Goal: Task Accomplishment & Management: Complete application form

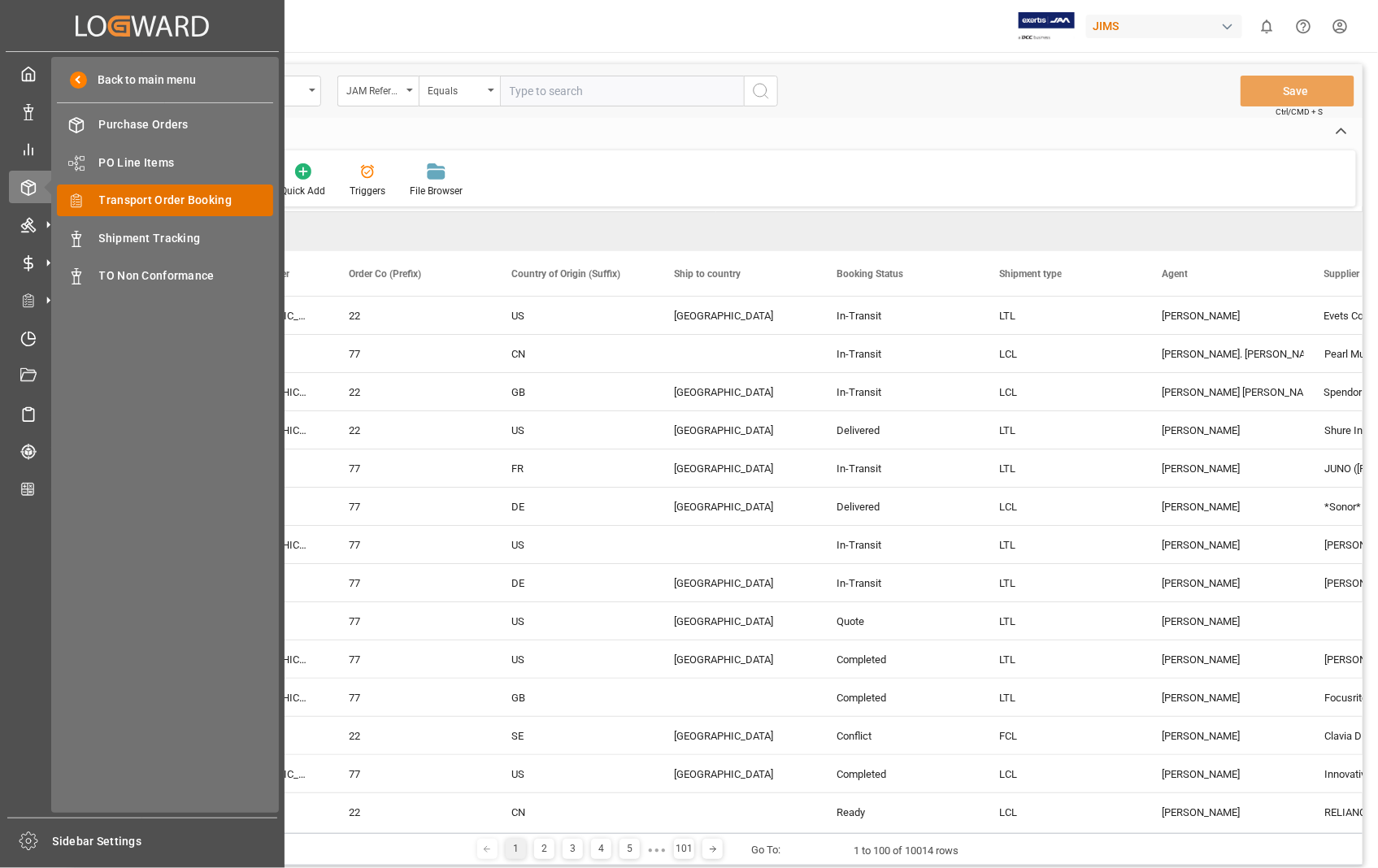
click at [215, 192] on span "Transport Order Booking" at bounding box center [186, 200] width 175 height 17
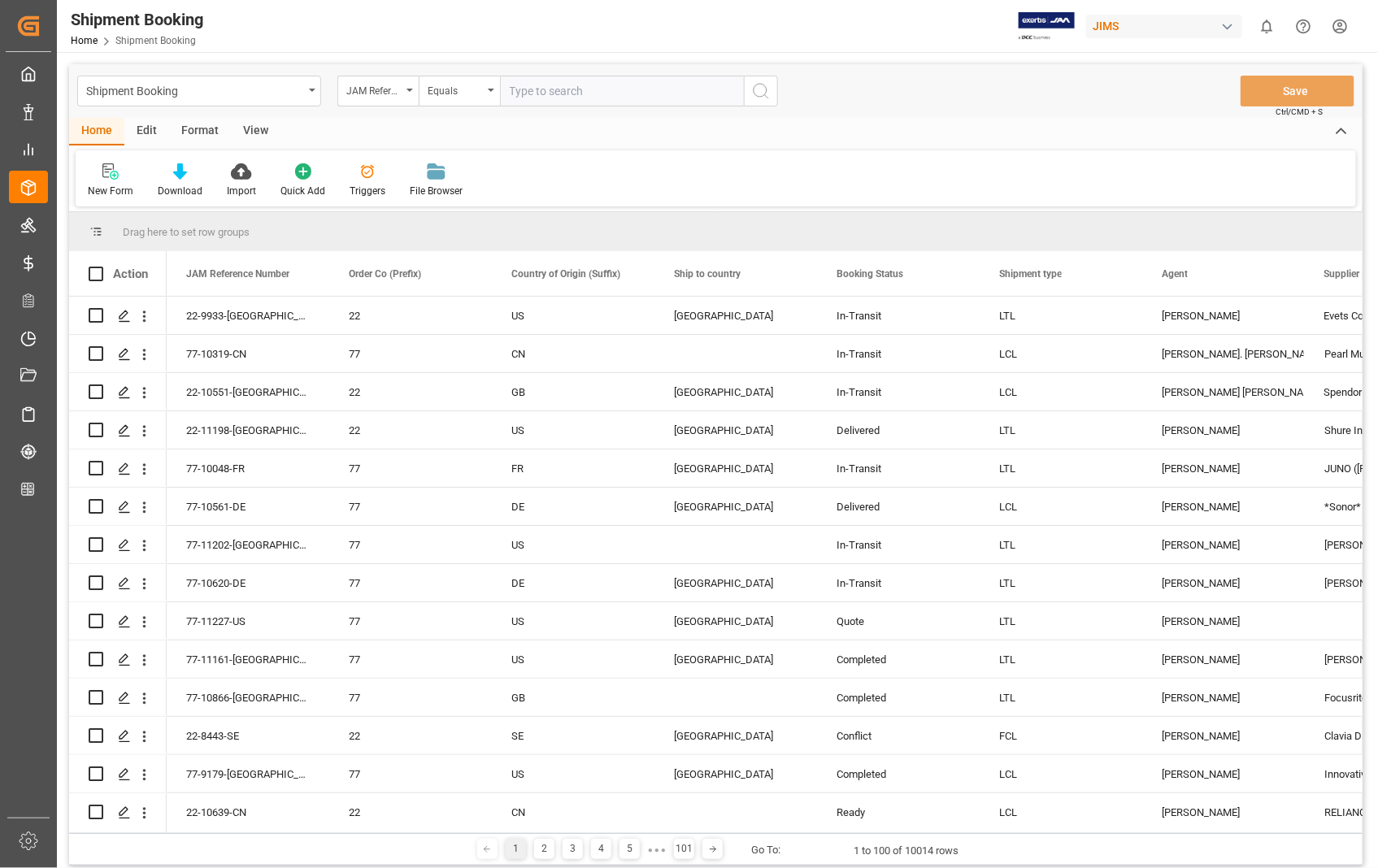
click at [594, 90] on input "text" at bounding box center [621, 91] width 244 height 31
paste input "22-10609-[GEOGRAPHIC_DATA]"
type input "22-10609-[GEOGRAPHIC_DATA]"
click at [762, 91] on icon "search button" at bounding box center [760, 91] width 19 height 19
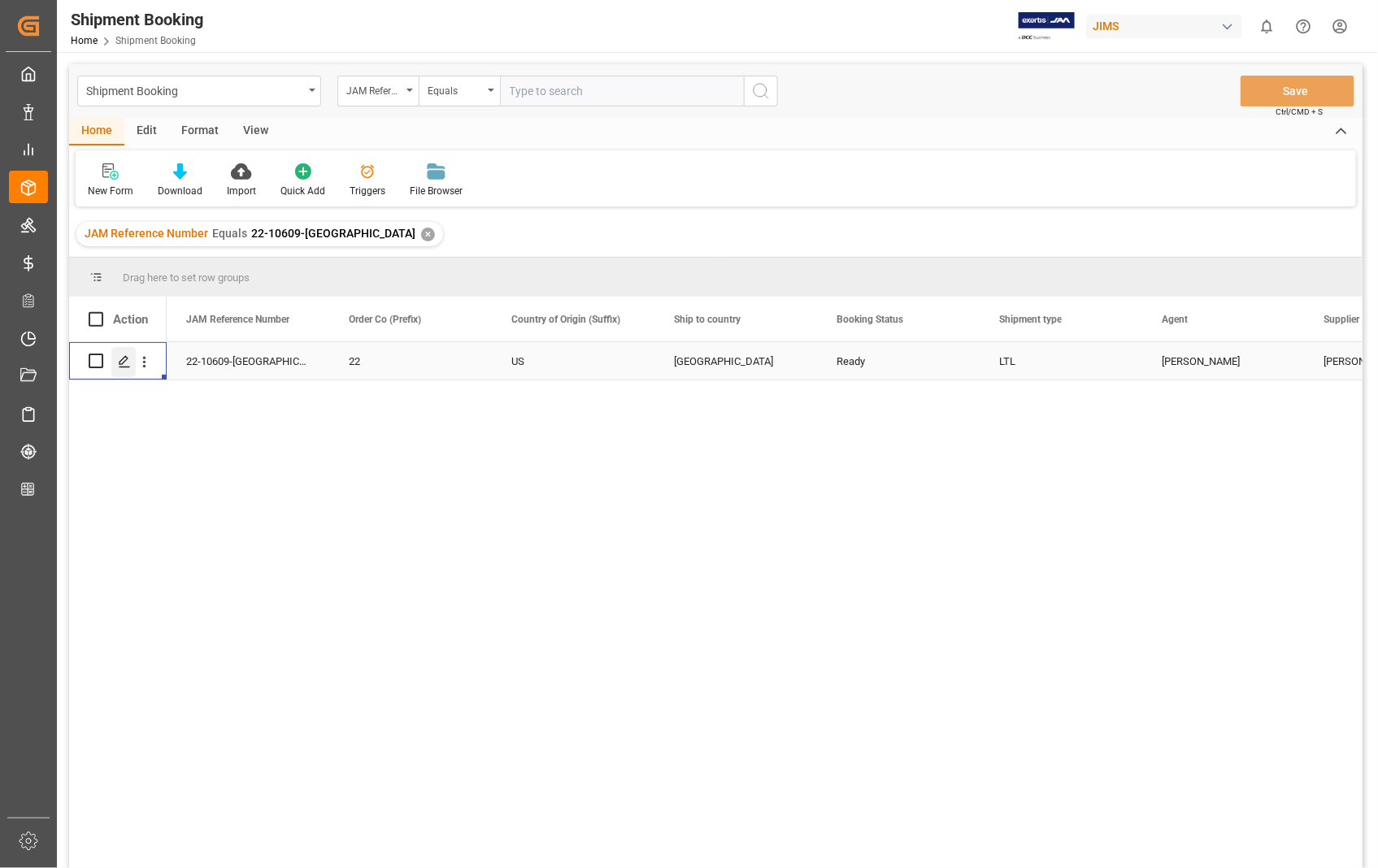
click at [131, 362] on div "Press SPACE to select this row." at bounding box center [123, 362] width 24 height 30
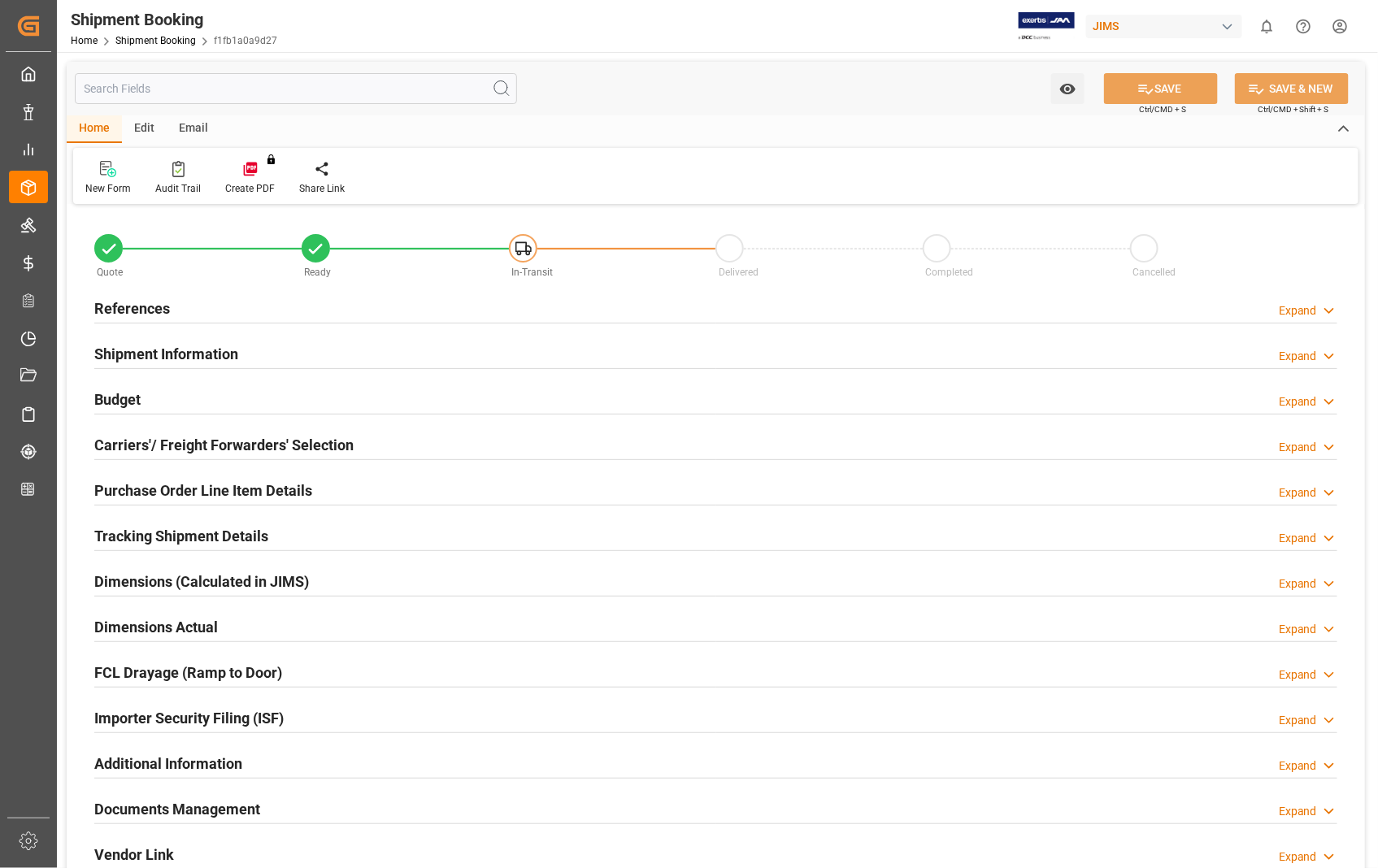
type input "0"
type input "[DATE] 00:00"
click at [163, 312] on h2 "References" at bounding box center [131, 308] width 76 height 22
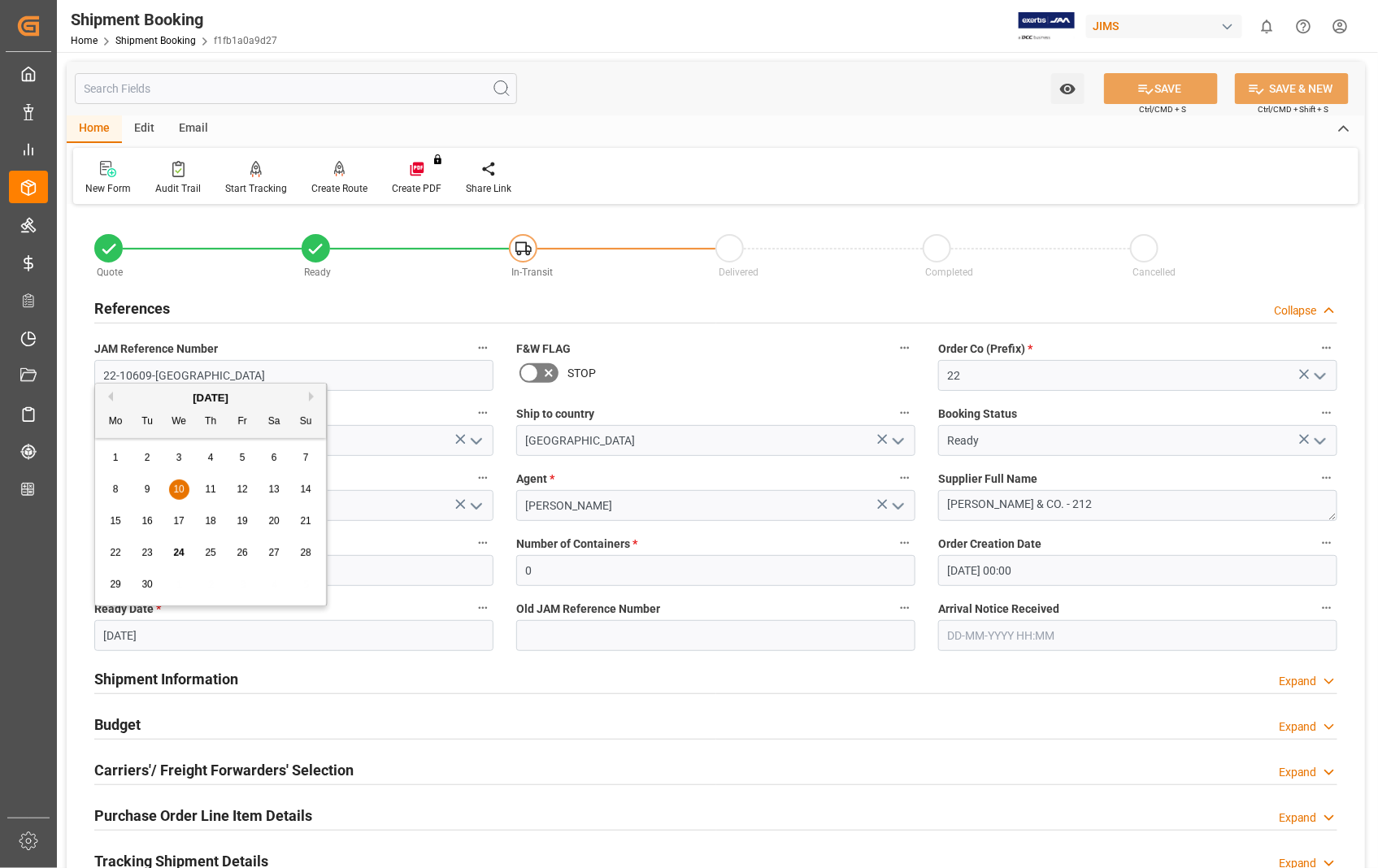
click at [283, 633] on input "[DATE]" at bounding box center [294, 635] width 399 height 31
click at [145, 584] on span "30" at bounding box center [146, 584] width 11 height 12
type input "[DATE]"
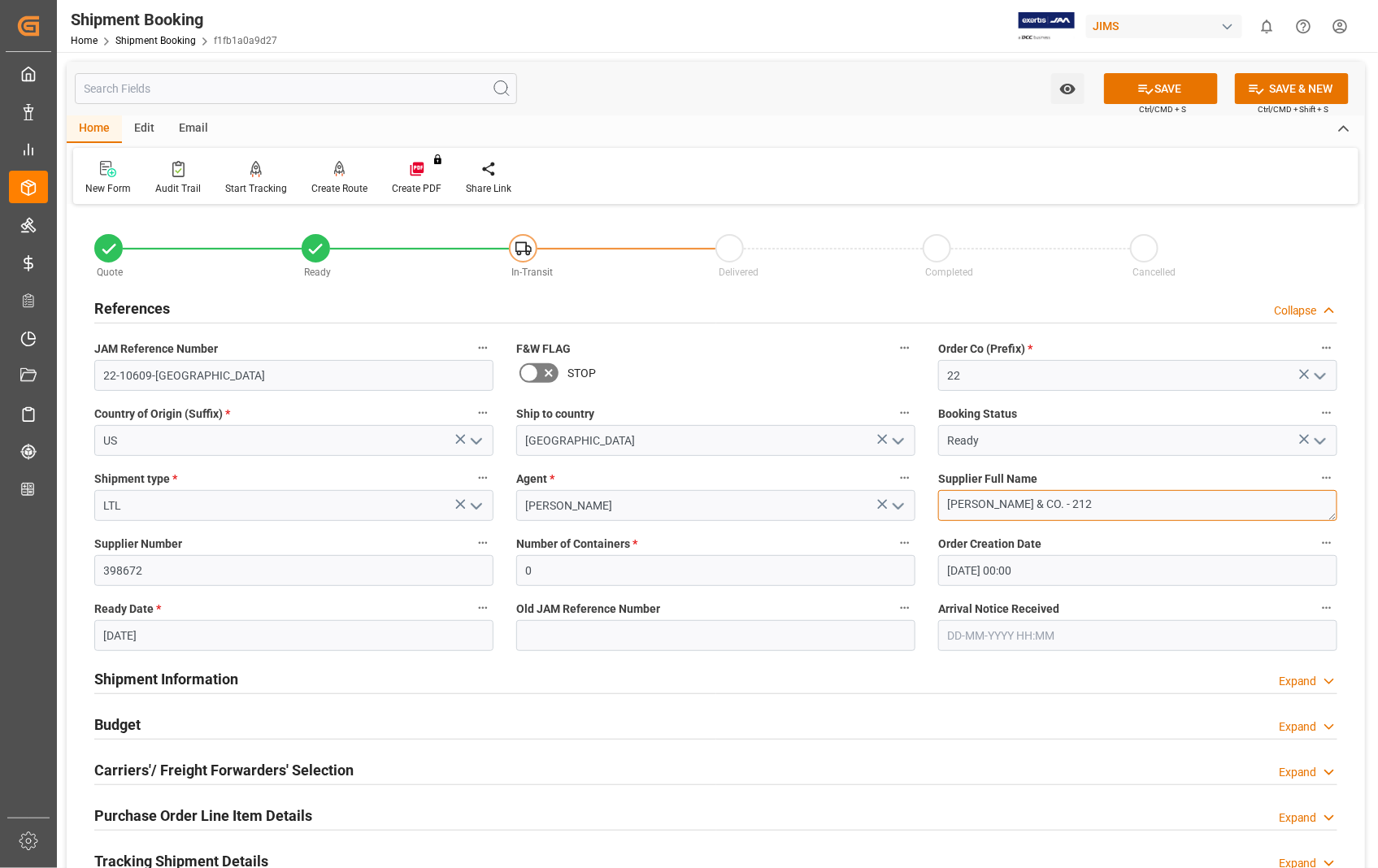
click at [1117, 493] on textarea "[PERSON_NAME] & CO. - 212" at bounding box center [1138, 506] width 399 height 31
drag, startPoint x: 1117, startPoint y: 492, endPoint x: 1046, endPoint y: 504, distance: 72.0
click at [1046, 504] on textarea "[PERSON_NAME] & CO. - 212" at bounding box center [1138, 506] width 399 height 31
type textarea "[PERSON_NAME] & CO."
click at [1163, 90] on button "SAVE" at bounding box center [1161, 88] width 114 height 31
